Goal: Communication & Community: Answer question/provide support

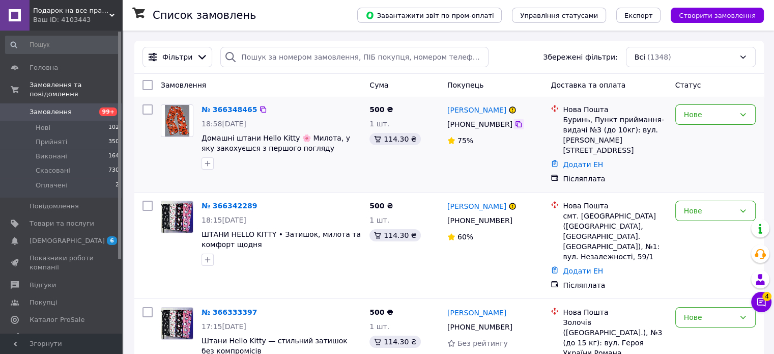
click at [514, 128] on icon at bounding box center [518, 124] width 8 height 8
drag, startPoint x: 513, startPoint y: 125, endPoint x: 513, endPoint y: 139, distance: 14.2
click at [514, 125] on icon at bounding box center [518, 124] width 8 height 8
click at [514, 216] on icon at bounding box center [518, 220] width 8 height 8
click at [514, 323] on icon at bounding box center [518, 327] width 8 height 8
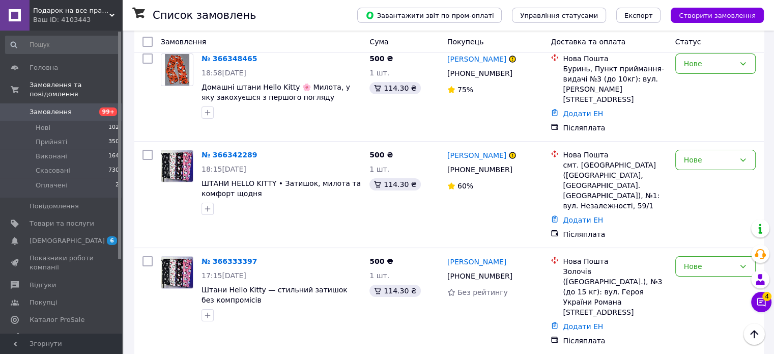
scroll to position [203, 0]
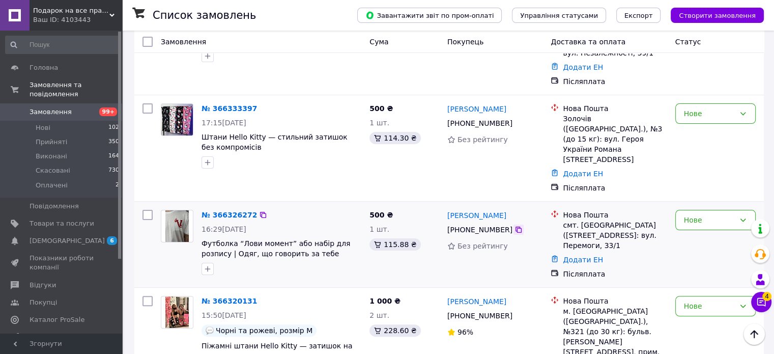
click at [515, 226] on icon at bounding box center [518, 229] width 6 height 6
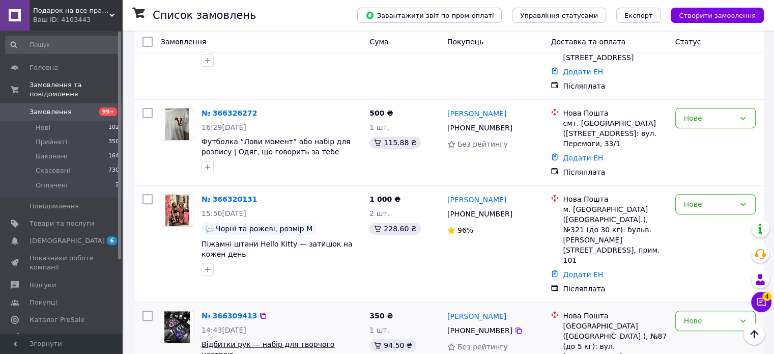
scroll to position [356, 0]
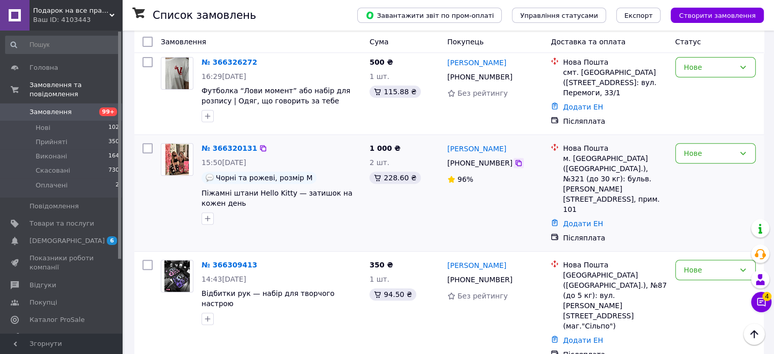
click at [514, 159] on icon at bounding box center [518, 163] width 8 height 8
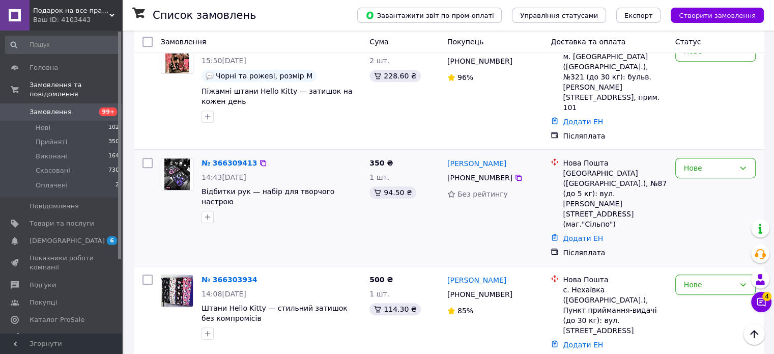
drag, startPoint x: 512, startPoint y: 128, endPoint x: 503, endPoint y: 156, distance: 30.1
click at [514, 173] on icon at bounding box center [518, 177] width 8 height 8
click at [515, 291] on icon at bounding box center [518, 294] width 6 height 6
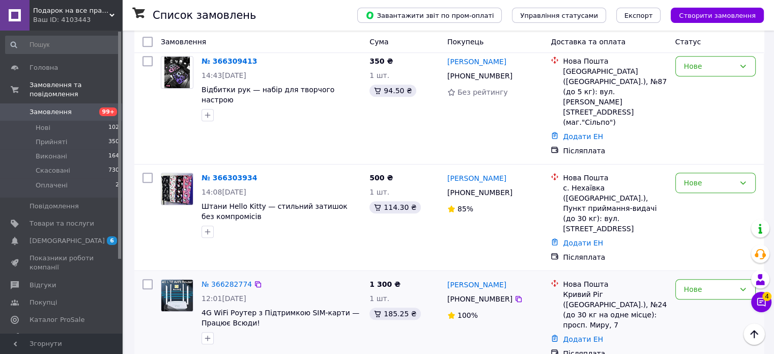
scroll to position [610, 0]
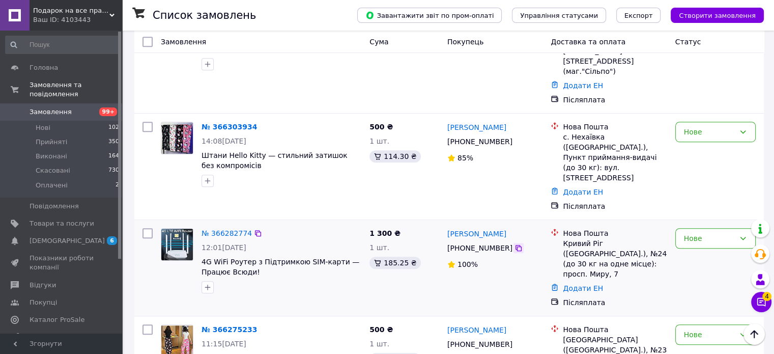
click at [515, 244] on icon at bounding box center [518, 248] width 8 height 8
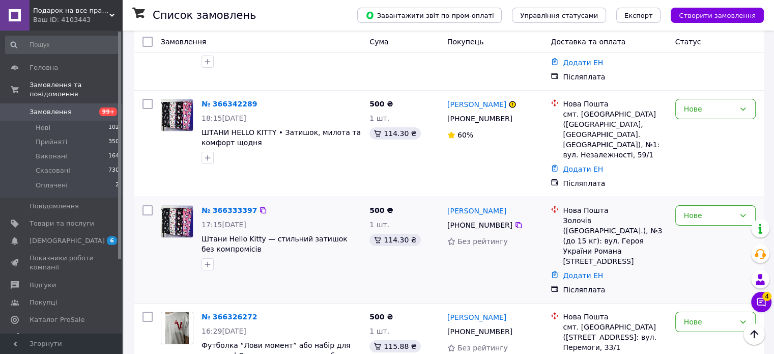
scroll to position [0, 0]
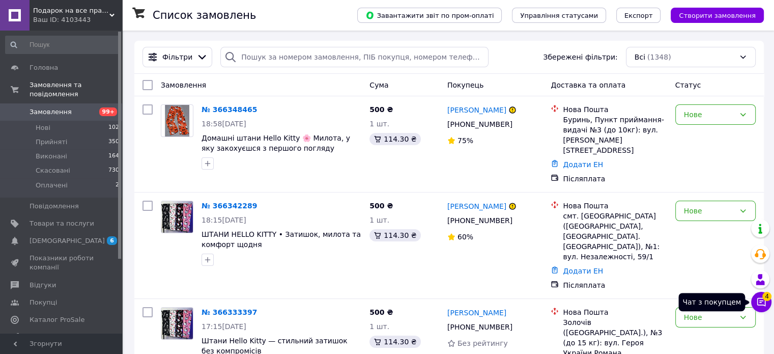
click at [757, 308] on button "Чат з покупцем 4" at bounding box center [761, 301] width 20 height 20
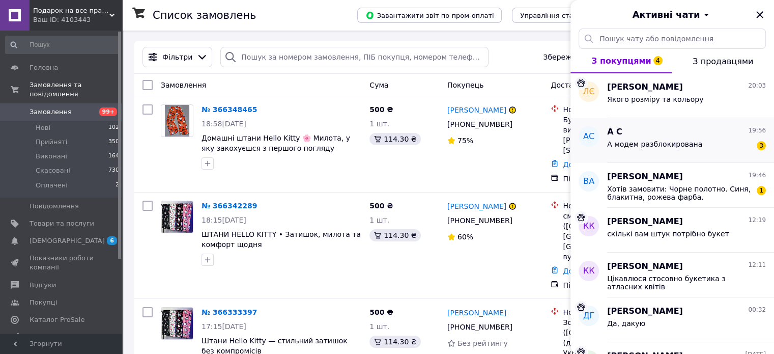
click at [656, 135] on div "А С 19:56" at bounding box center [686, 132] width 159 height 12
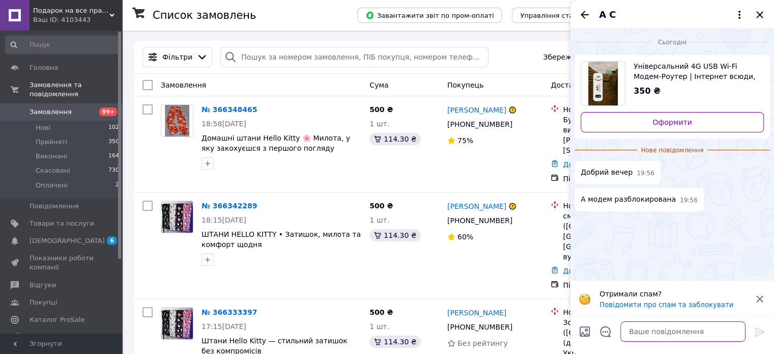
click at [643, 329] on textarea at bounding box center [682, 331] width 125 height 20
click at [659, 325] on textarea at bounding box center [682, 331] width 125 height 20
type textarea "?"
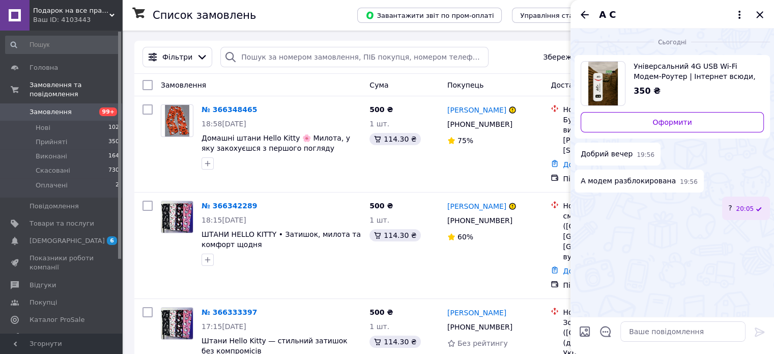
click at [581, 6] on div "А С" at bounding box center [671, 14] width 203 height 28
click at [581, 10] on icon "Назад" at bounding box center [584, 15] width 12 height 12
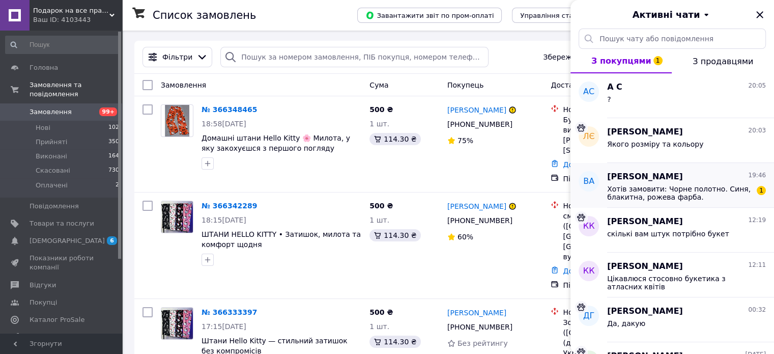
click at [689, 176] on div "Володимир Азизов 19:46" at bounding box center [686, 177] width 159 height 12
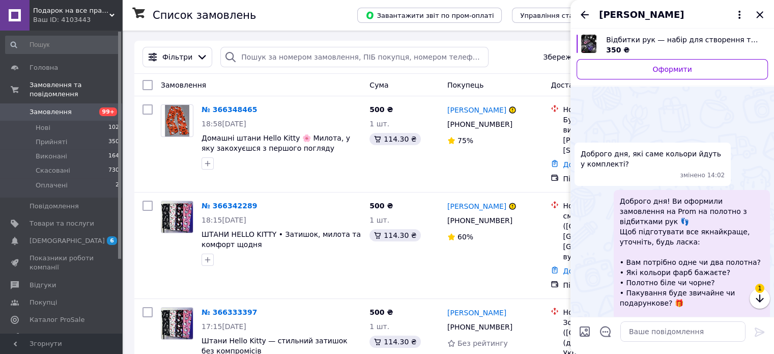
scroll to position [230, 0]
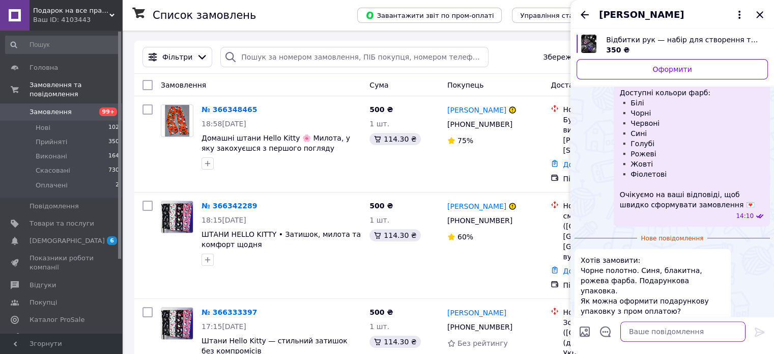
click at [658, 333] on textarea at bounding box center [682, 331] width 125 height 20
type textarea "нажаль ні"
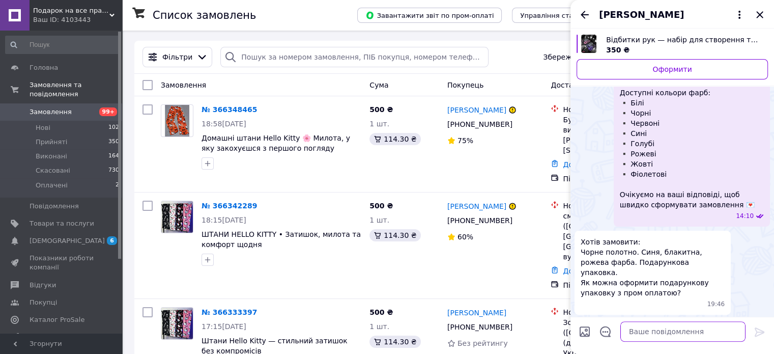
scroll to position [213, 0]
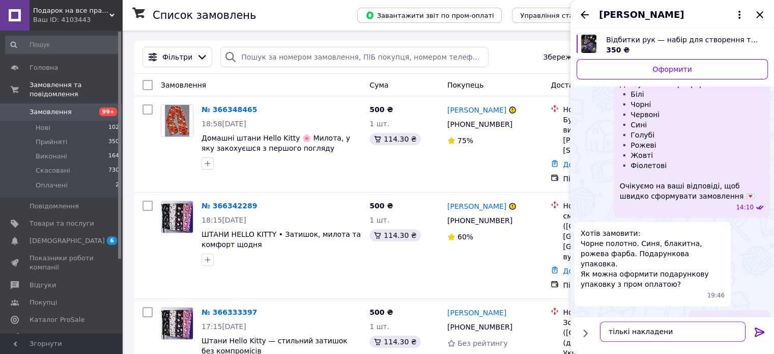
type textarea "тількі накладеним"
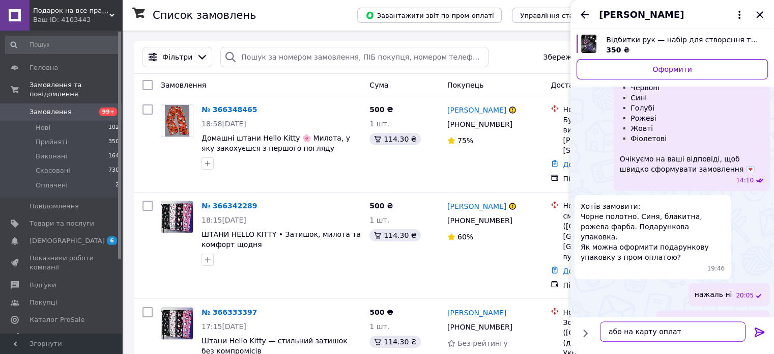
type textarea "або на карту оплата"
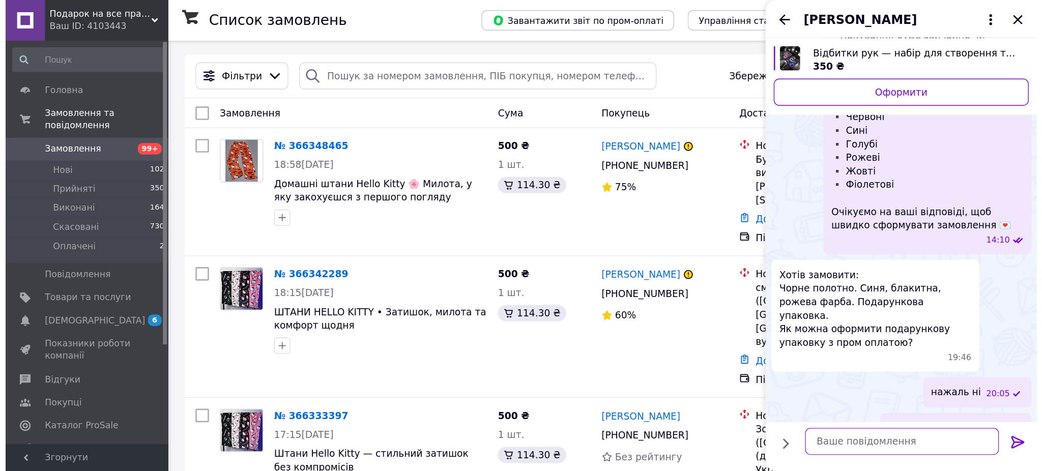
scroll to position [267, 0]
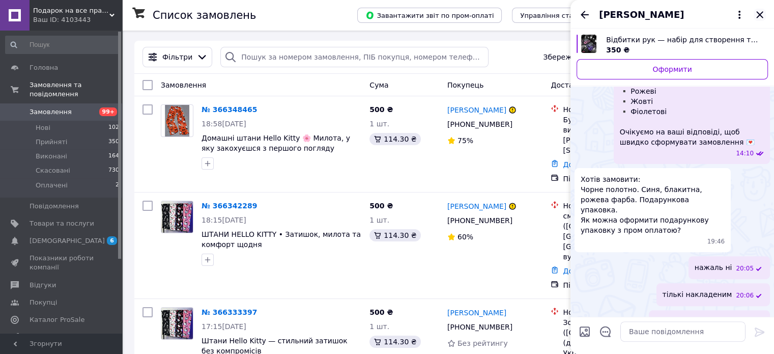
click at [756, 12] on icon "Закрити" at bounding box center [759, 15] width 12 height 12
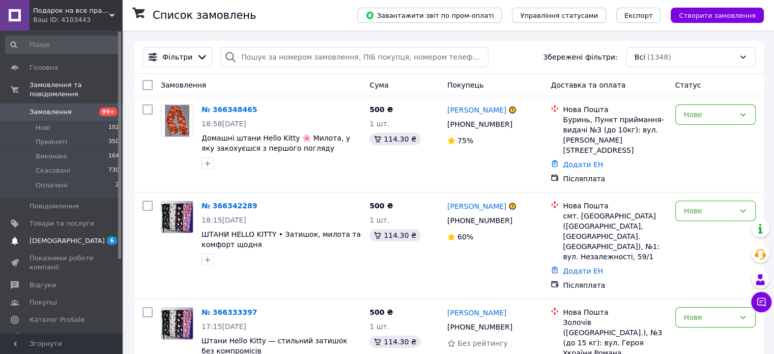
click at [53, 236] on span "[DEMOGRAPHIC_DATA]" at bounding box center [67, 240] width 75 height 9
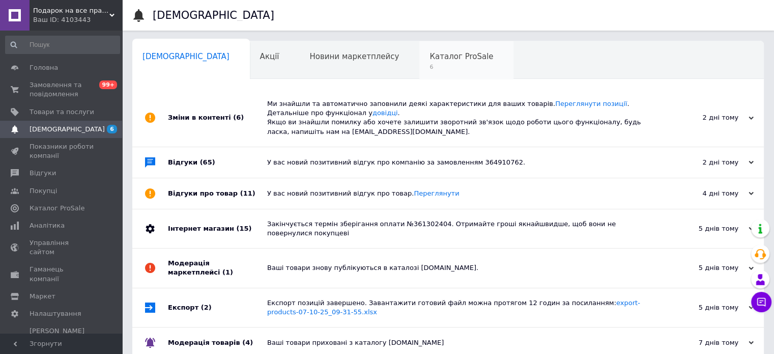
click at [429, 56] on span "Каталог ProSale" at bounding box center [461, 56] width 64 height 9
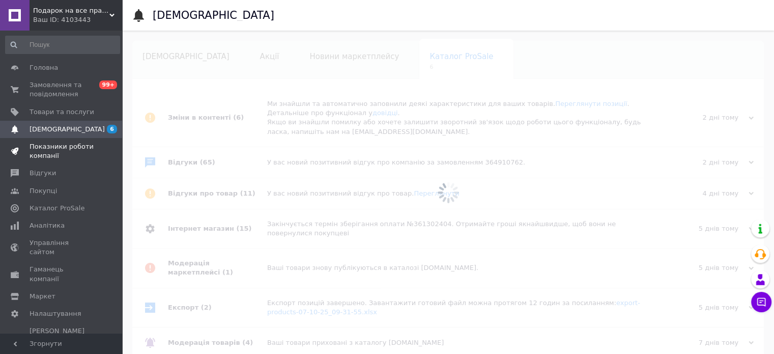
click at [35, 209] on span "Каталог ProSale" at bounding box center [57, 207] width 55 height 9
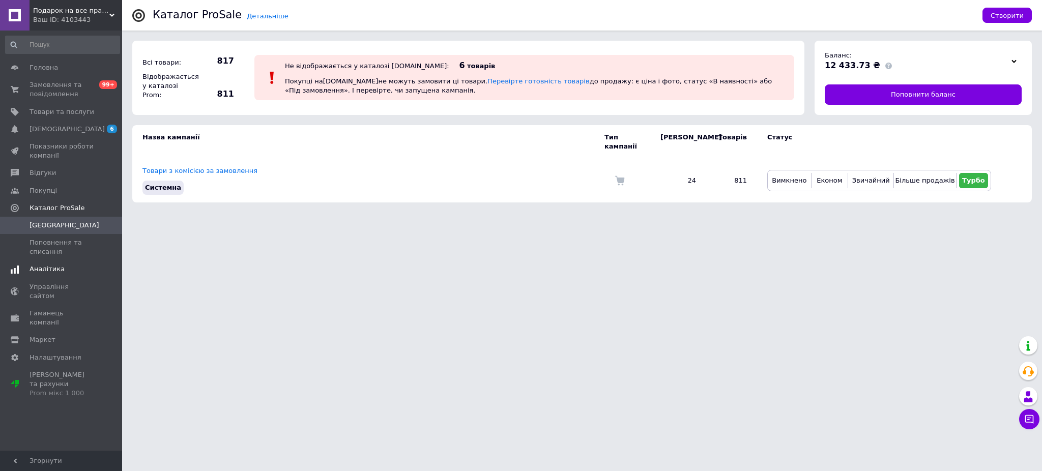
click at [61, 273] on span "Аналітика" at bounding box center [62, 269] width 65 height 9
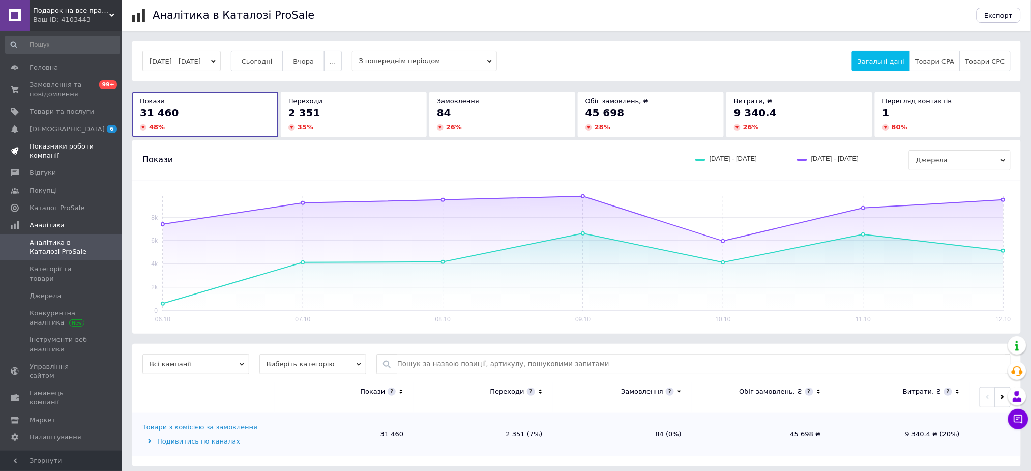
click at [74, 154] on span "Показники роботи компанії" at bounding box center [62, 151] width 65 height 18
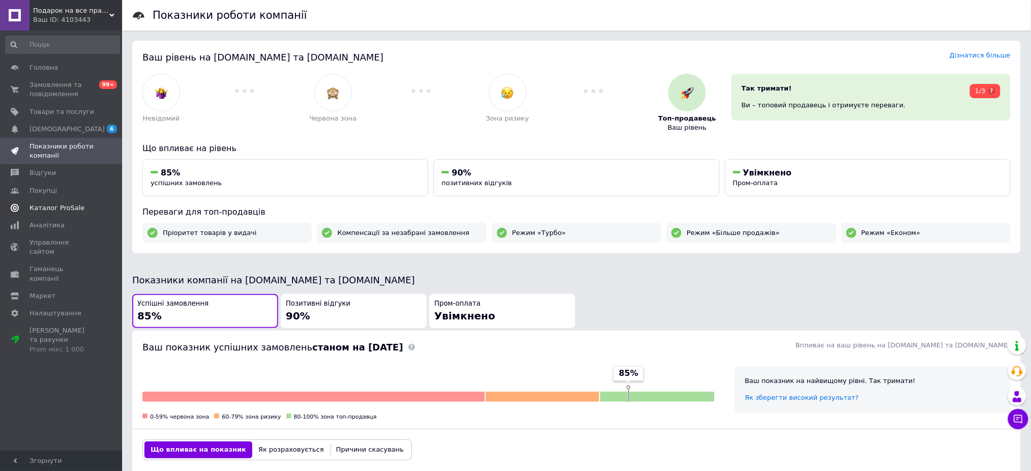
click at [63, 205] on span "Каталог ProSale" at bounding box center [57, 207] width 55 height 9
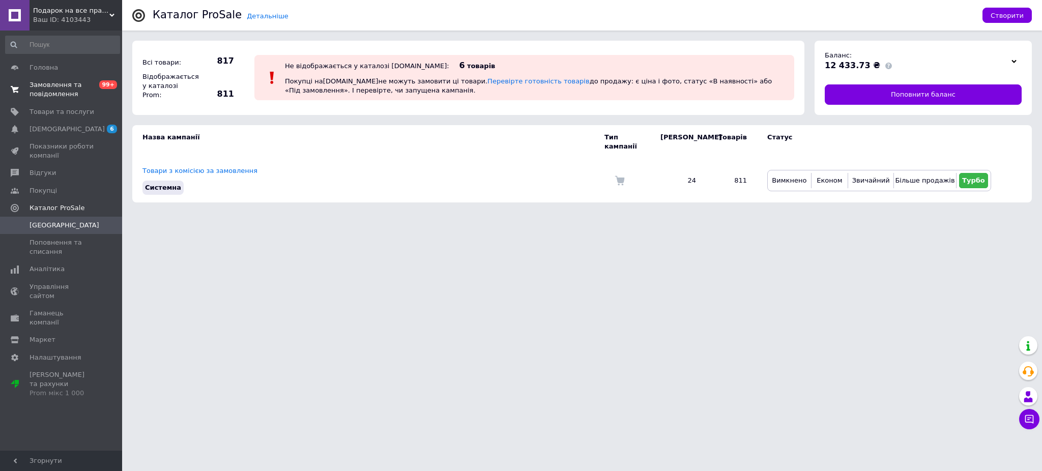
click at [69, 80] on span "Замовлення та повідомлення" at bounding box center [62, 89] width 65 height 18
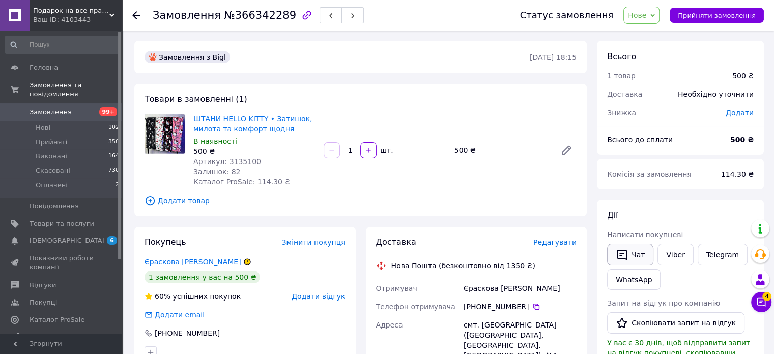
click at [640, 253] on button "Чат" at bounding box center [630, 254] width 46 height 21
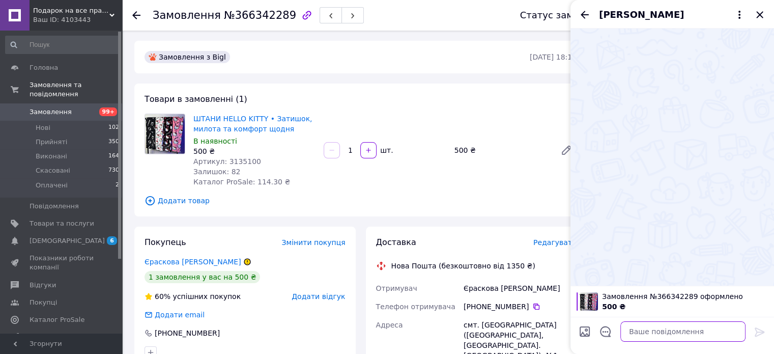
click at [653, 323] on textarea at bounding box center [682, 331] width 125 height 20
type textarea "Доброго дня"
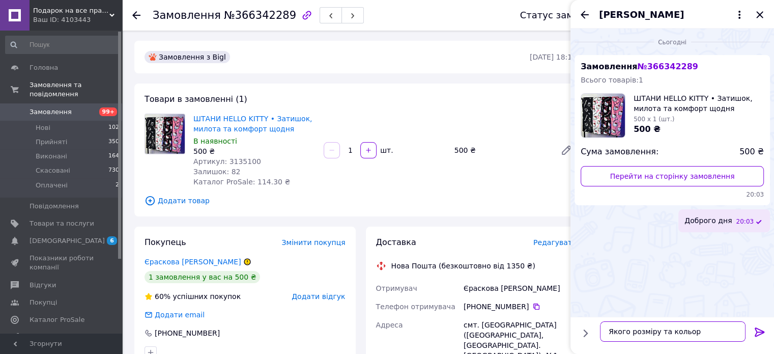
type textarea "Якого розміру та кольору"
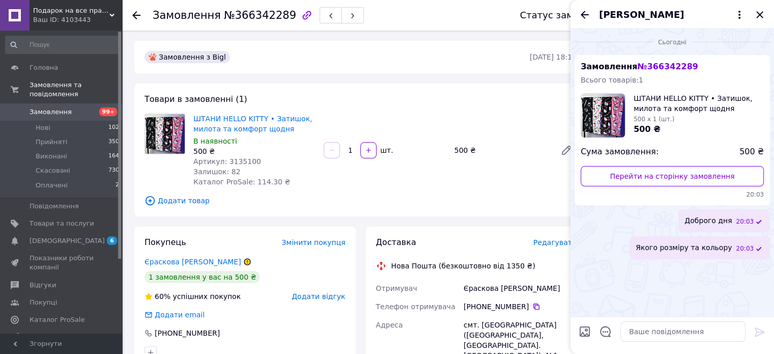
click at [591, 12] on div "[PERSON_NAME]" at bounding box center [671, 14] width 203 height 28
click at [581, 13] on icon "Назад" at bounding box center [584, 15] width 12 height 12
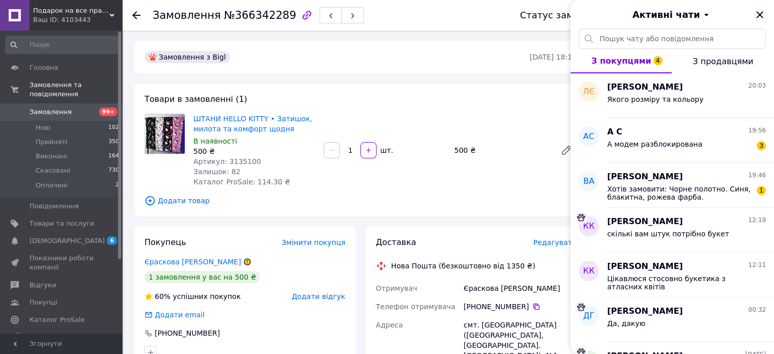
click at [761, 15] on icon "Закрити" at bounding box center [759, 15] width 12 height 12
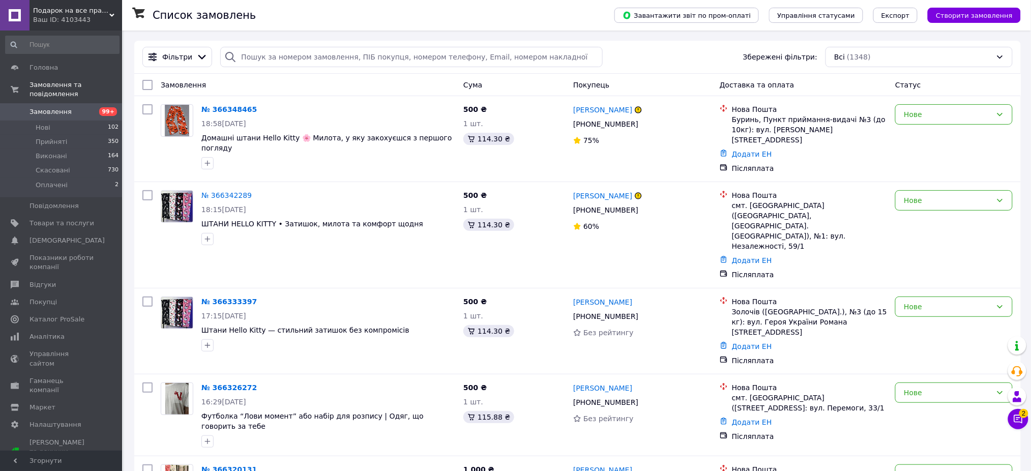
scroll to position [290, 0]
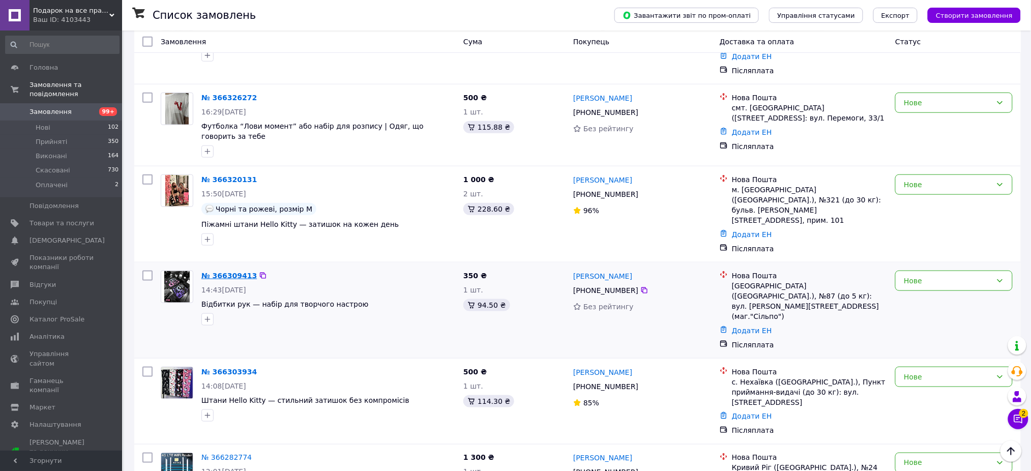
click at [225, 272] on link "№ 366309413" at bounding box center [228, 276] width 55 height 8
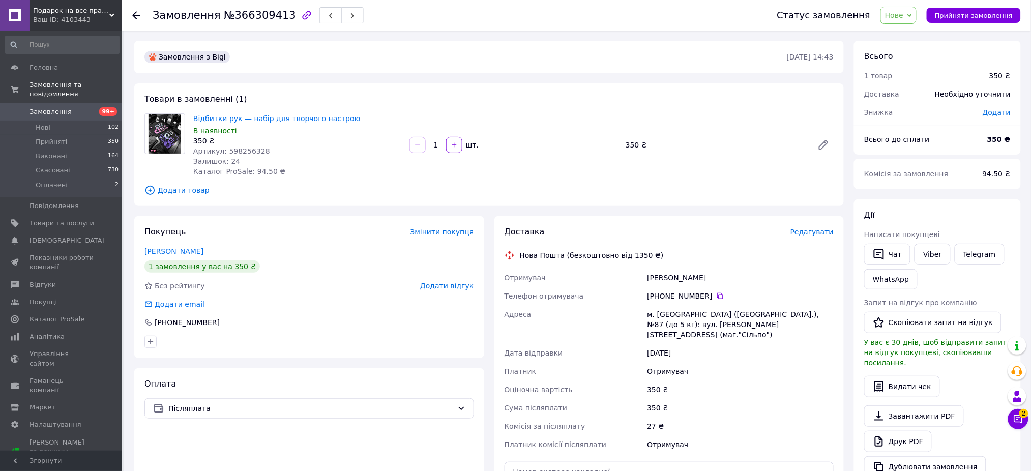
click at [663, 316] on div "м. Львів (Львівська обл.), №87 (до 5 кг): вул. Наукова, 35а (маг."Сільпо")" at bounding box center [740, 324] width 191 height 39
drag, startPoint x: 705, startPoint y: 298, endPoint x: 658, endPoint y: 299, distance: 46.8
click at [658, 299] on div "+380 97 056 45 34" at bounding box center [740, 296] width 187 height 10
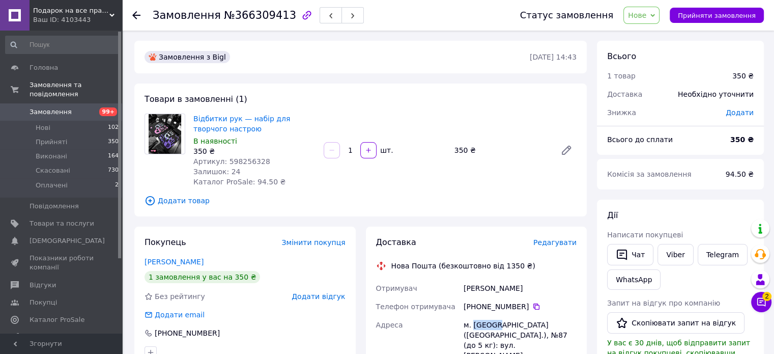
copy div "0 97 056 45 34"
click at [482, 327] on div "м. Львів (Львівська обл.), №87 (до 5 кг): вул. Наукова, 35а (маг."Сільпо")" at bounding box center [519, 349] width 117 height 69
copy div "Львів"
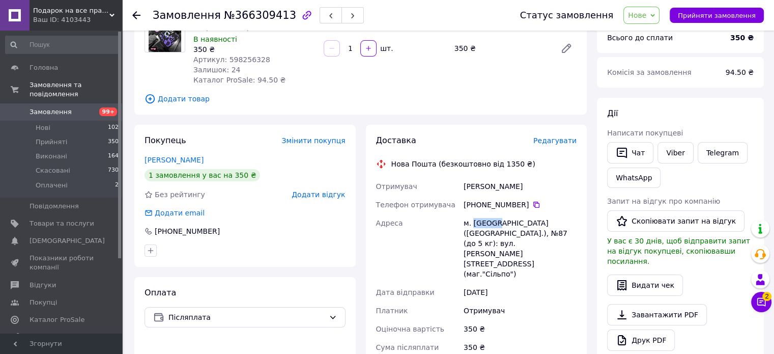
scroll to position [254, 0]
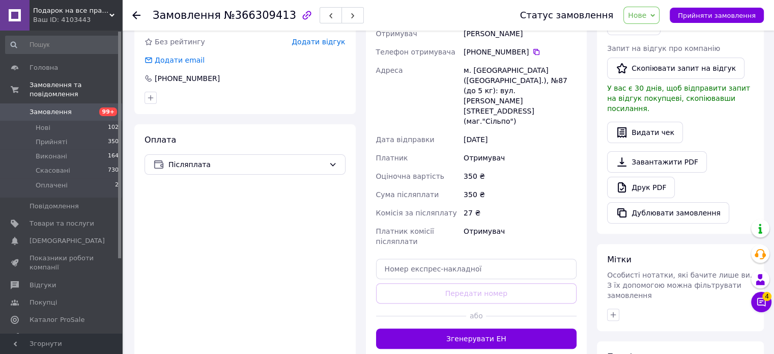
click at [747, 306] on div at bounding box center [680, 314] width 151 height 16
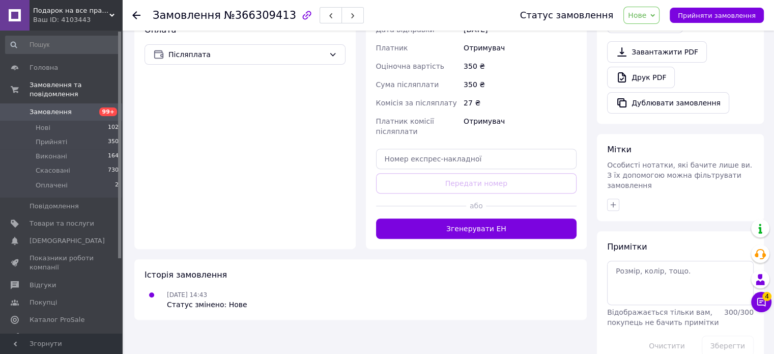
drag, startPoint x: 773, startPoint y: 301, endPoint x: 762, endPoint y: 302, distance: 10.8
click at [771, 301] on div "Замовлення №366309413 Статус замовлення Нове Прийнято Виконано Скасовано Оплаче…" at bounding box center [449, 21] width 650 height 710
click at [756, 299] on icon at bounding box center [761, 302] width 10 height 10
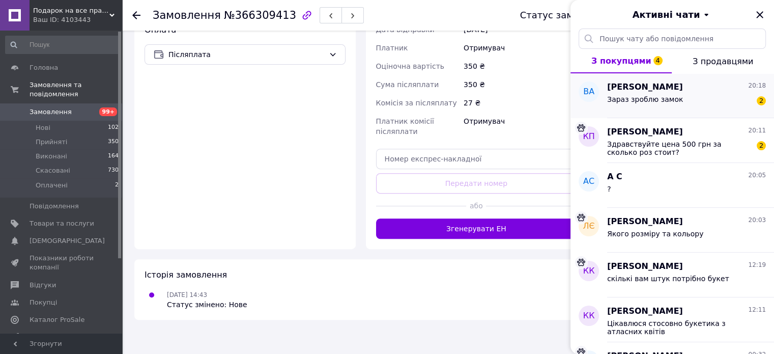
click at [633, 92] on span "[PERSON_NAME]" at bounding box center [645, 87] width 76 height 12
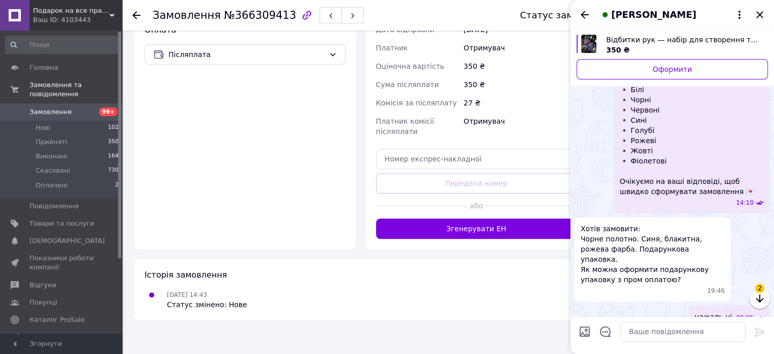
scroll to position [340, 0]
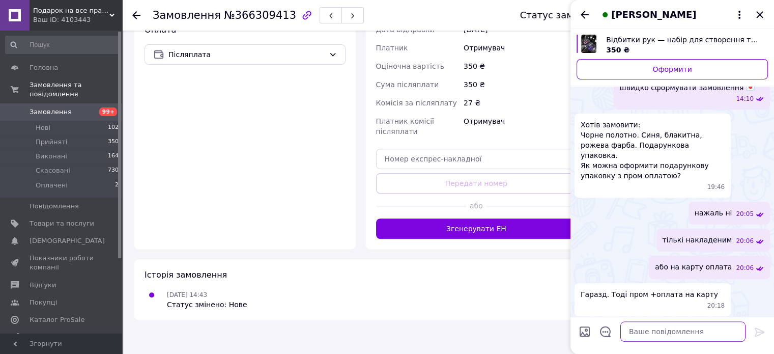
click at [648, 328] on textarea at bounding box center [682, 331] width 125 height 20
type textarea "ок"
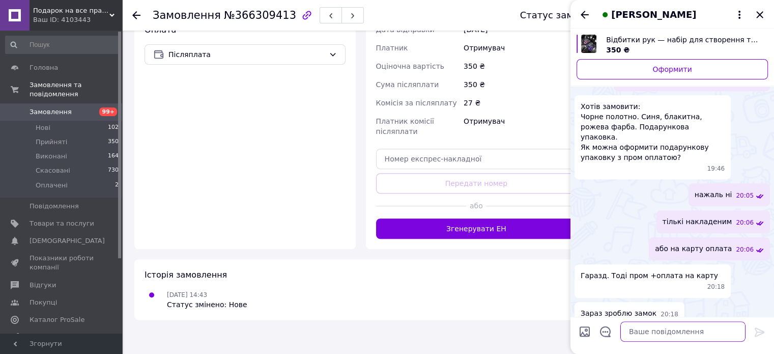
scroll to position [348, 0]
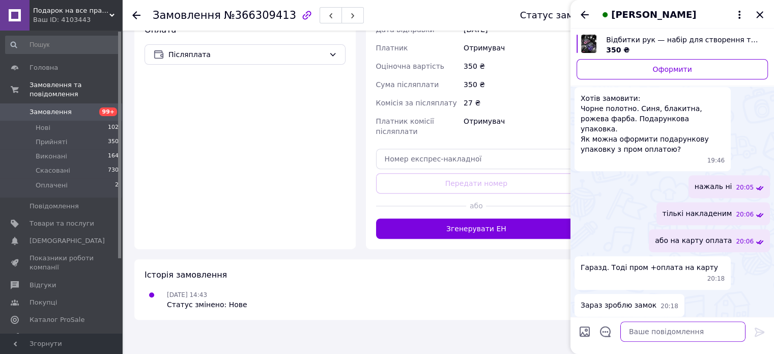
paste textarea "Отримувач: ФОП Долінська К. Р. IBAN: UA929358710000067326000074788 ІПН / ЄДРПОУ…"
type textarea "Отримувач: ФОП Долінська К. Р. IBAN: UA929358710000067326000074788 ІПН / ЄДРПОУ…"
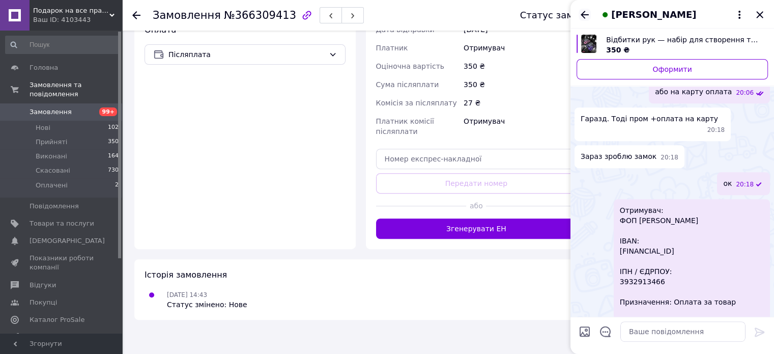
click at [587, 12] on icon "Назад" at bounding box center [584, 15] width 12 height 12
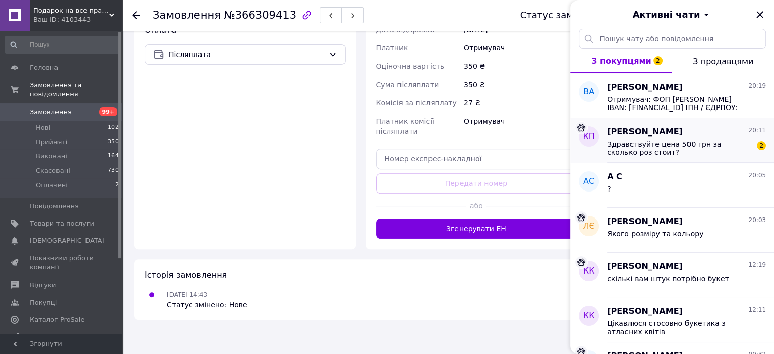
click at [663, 127] on span "Карина Парасочка" at bounding box center [645, 132] width 76 height 12
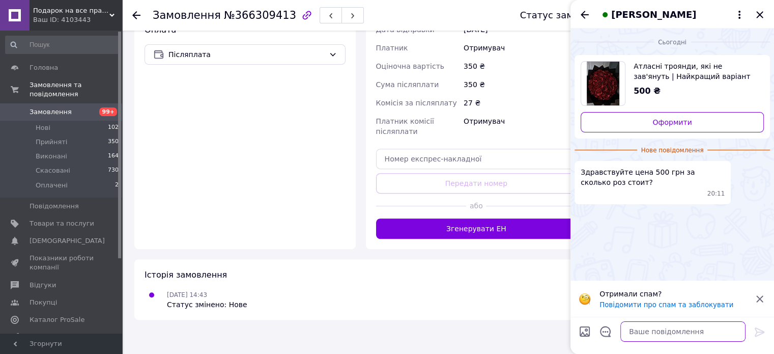
click at [650, 331] on textarea at bounding box center [682, 331] width 125 height 20
type textarea "1 роза 35грн"
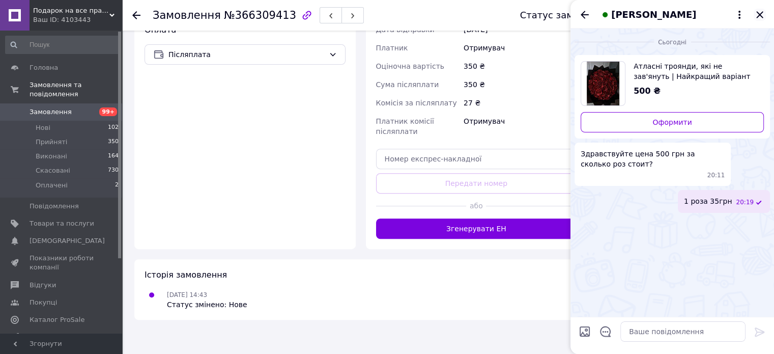
click at [763, 17] on icon "Закрити" at bounding box center [759, 15] width 12 height 12
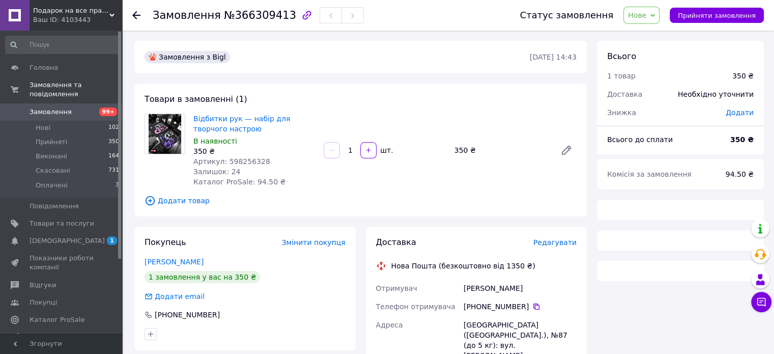
click at [128, 13] on div "Замовлення №366309413 Статус замовлення Нове Прийнято Виконано Скасовано Оплаче…" at bounding box center [448, 15] width 652 height 31
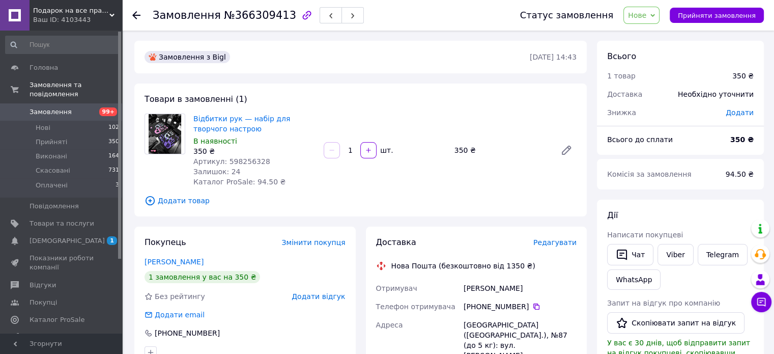
click at [132, 11] on div "Замовлення №366309413 Статус замовлення Нове Прийнято Виконано Скасовано Оплаче…" at bounding box center [448, 15] width 652 height 31
click at [135, 11] on icon at bounding box center [136, 15] width 8 height 8
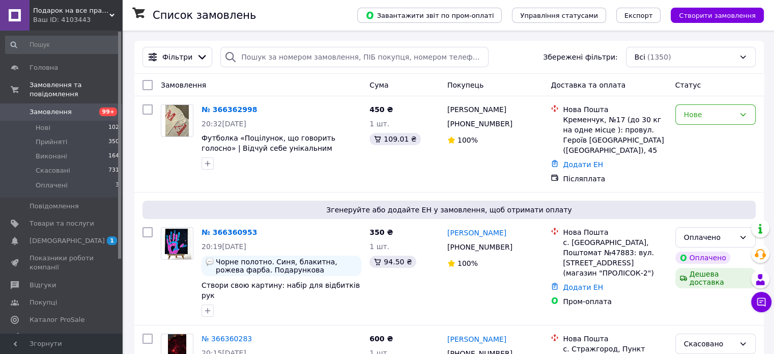
scroll to position [517, 0]
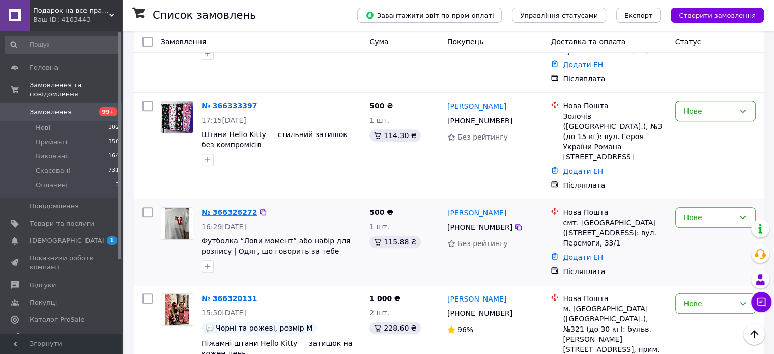
click at [224, 208] on link "№ 366326272" at bounding box center [228, 212] width 55 height 8
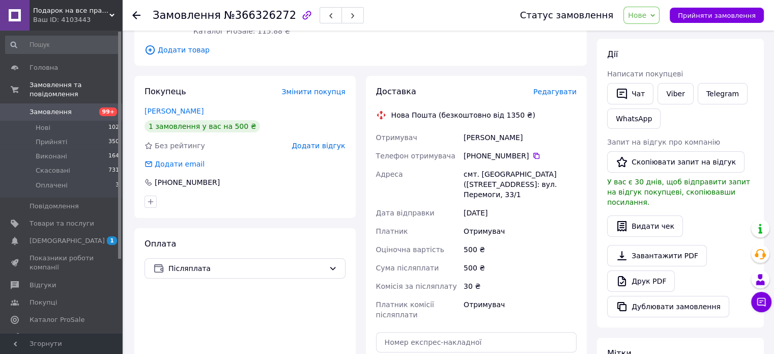
scroll to position [110, 0]
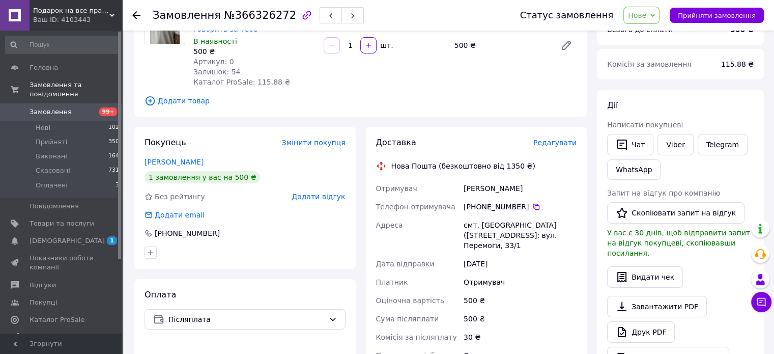
drag, startPoint x: 519, startPoint y: 204, endPoint x: 511, endPoint y: 206, distance: 7.9
click at [511, 206] on div "+380 96 341 43 03" at bounding box center [519, 206] width 113 height 10
drag, startPoint x: 522, startPoint y: 204, endPoint x: 477, endPoint y: 203, distance: 45.3
click at [477, 203] on div "+380 96 341 43 03" at bounding box center [519, 206] width 113 height 10
copy div "0 96 341 43 03"
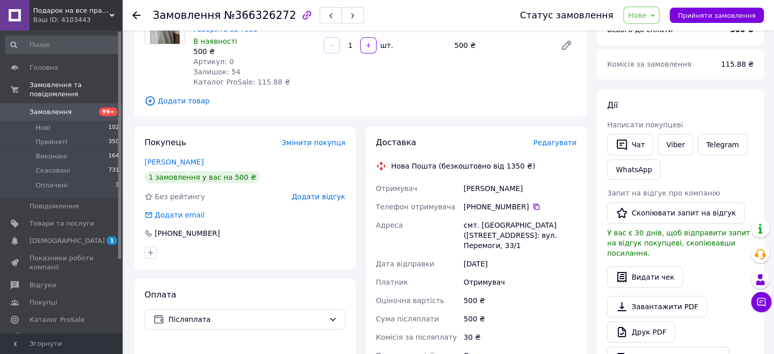
copy div "0 96 341 43 03"
click at [492, 220] on div "смт. Дмитрівка (Чернігівська обл., Ніжинський р-н.), №1: вул. Перемоги, 33/1" at bounding box center [519, 235] width 117 height 39
click at [497, 219] on div "смт. Дмитрівка (Чернігівська обл., Ніжинський р-н.), №1: вул. Перемоги, 33/1" at bounding box center [519, 235] width 117 height 39
click at [499, 218] on div "смт. Дмитрівка (Чернігівська обл., Ніжинський р-н.), №1: вул. Перемоги, 33/1" at bounding box center [519, 235] width 117 height 39
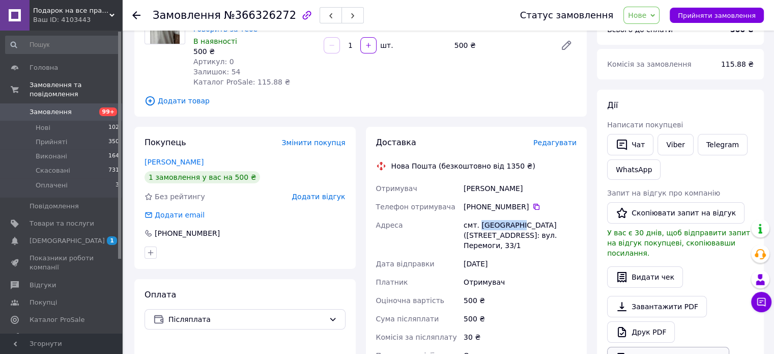
copy div "Дмитрівка"
